Goal: Information Seeking & Learning: Learn about a topic

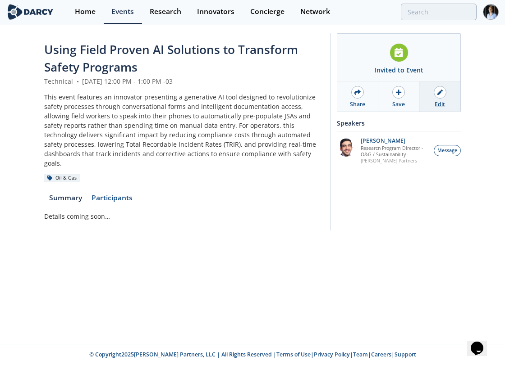
click at [440, 92] on icon at bounding box center [439, 92] width 5 height 5
click at [124, 13] on div "Events" at bounding box center [122, 11] width 23 height 7
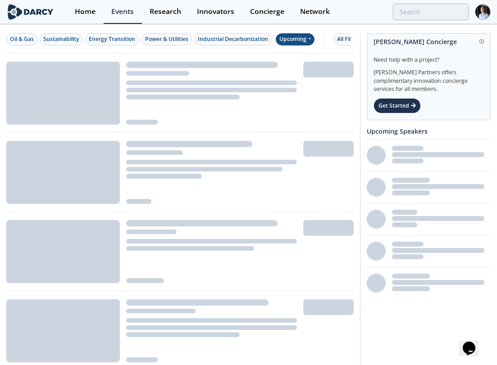
click at [293, 33] on div "Upcoming" at bounding box center [295, 39] width 39 height 12
click at [321, 41] on div "Oil & Gas Sustainability Energy Transition Power & Utilities Industrial Decarbo…" at bounding box center [178, 39] width 344 height 12
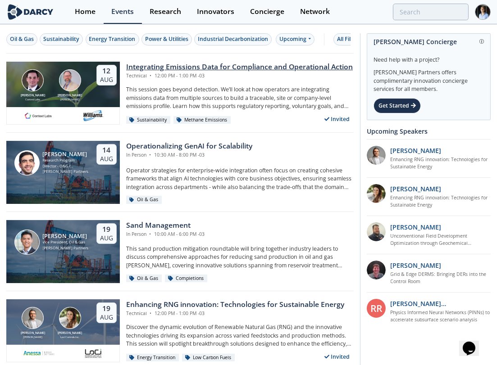
click at [240, 78] on div "Technical • 12:00 PM - 1:00 PM -03" at bounding box center [239, 76] width 227 height 7
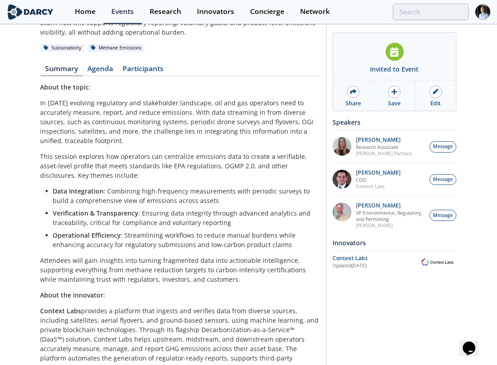
scroll to position [99, 0]
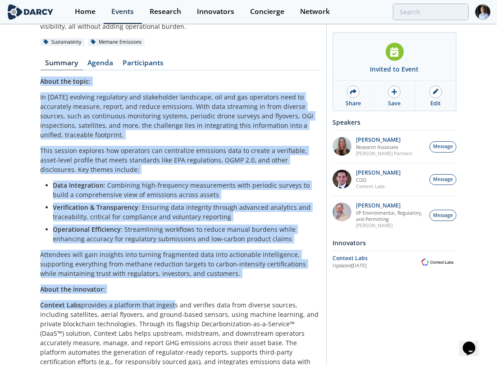
drag, startPoint x: 17, startPoint y: 70, endPoint x: 169, endPoint y: 309, distance: 282.6
click at [169, 309] on div "Integrating Emissions Data for Compliance and Operational Action Technical • [D…" at bounding box center [248, 238] width 497 height 624
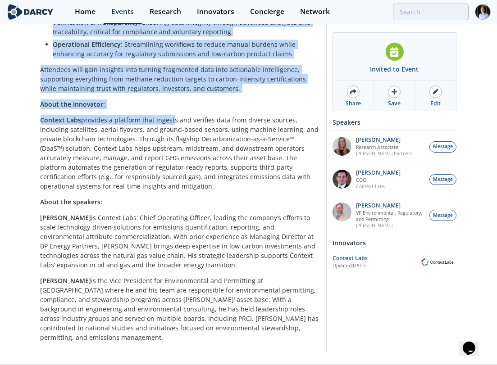
scroll to position [295, 0]
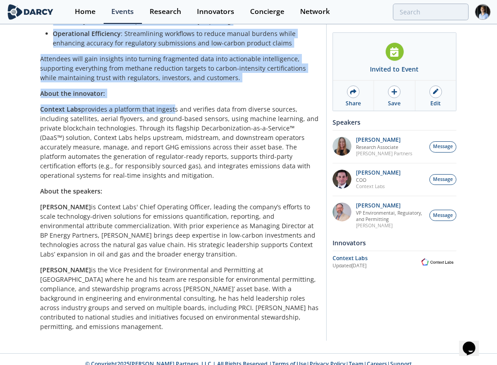
click at [186, 177] on p "Context Labs provides a platform that ingests and verifies data from diverse so…" at bounding box center [180, 143] width 279 height 76
copy div "Lorem ips dolor : Si ametc’a elitsedd eiusmodtem inc utlaboreetd magnaaliq, eni…"
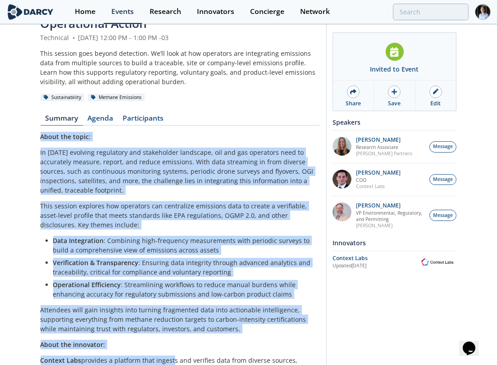
scroll to position [42, 0]
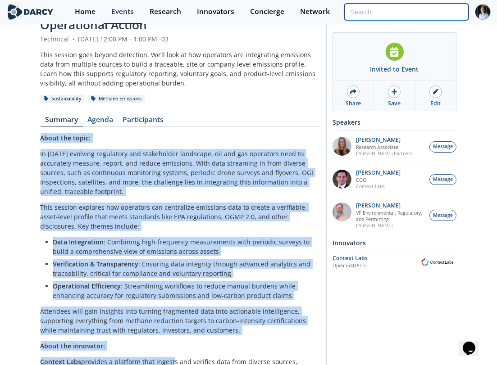
click at [435, 8] on input "search" at bounding box center [406, 12] width 124 height 17
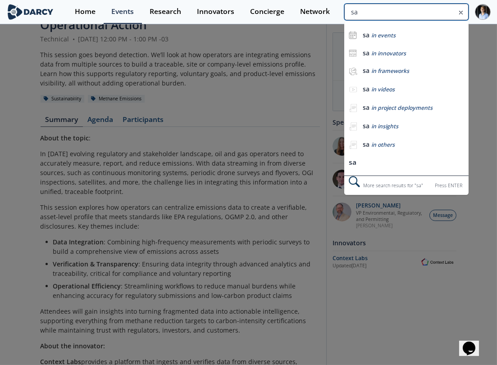
type input "s"
type input "mojo"
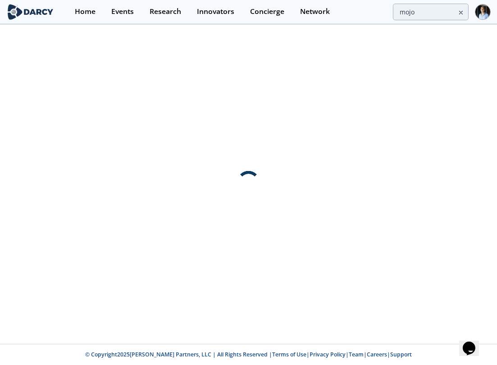
scroll to position [0, 0]
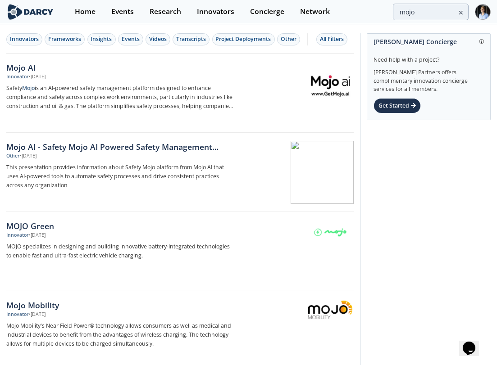
click at [239, 73] on div "Mojo AI Innovator • [DATE] Safety Mojo is an AI-powered safety management platf…" at bounding box center [123, 93] width 234 height 63
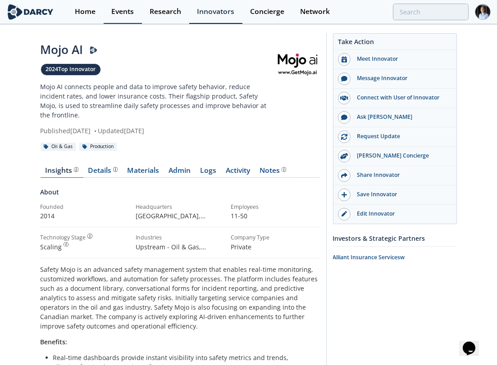
click at [120, 10] on div "Events" at bounding box center [122, 11] width 23 height 7
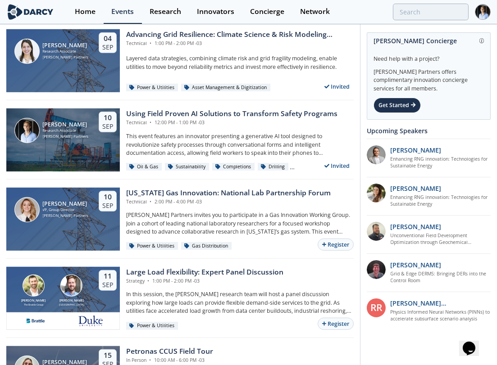
scroll to position [757, 0]
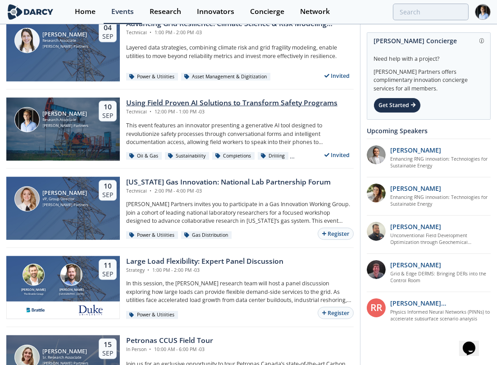
click at [188, 113] on div "Technical • 12:00 PM - 1:00 PM -03" at bounding box center [231, 112] width 211 height 7
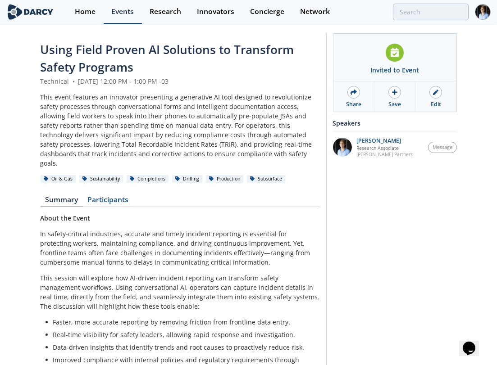
click at [107, 12] on link "Events" at bounding box center [123, 12] width 38 height 24
